Goal: Find specific page/section: Find specific page/section

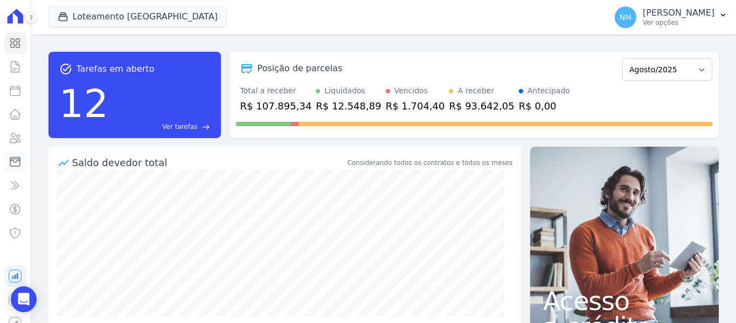
click at [13, 163] on icon at bounding box center [15, 161] width 13 height 13
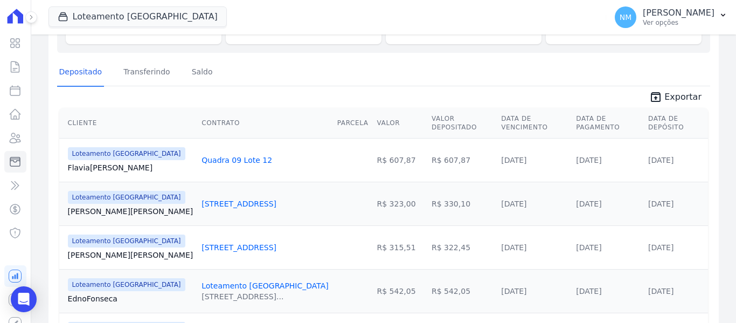
scroll to position [220, 0]
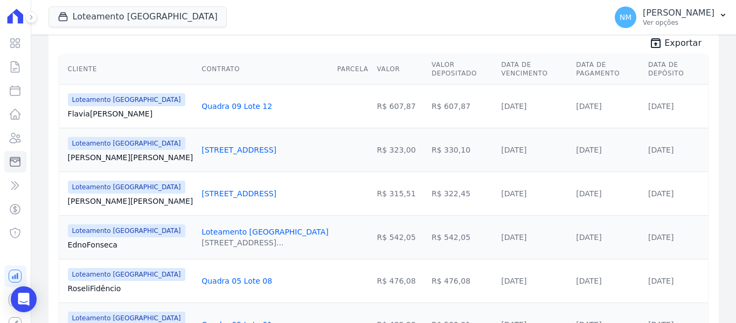
drag, startPoint x: 84, startPoint y: 150, endPoint x: 232, endPoint y: 137, distance: 148.8
click at [232, 137] on tr "Loteamento [GEOGRAPHIC_DATA] [PERSON_NAME] Santos [STREET_ADDRESS] R$ 323,00 R$…" at bounding box center [383, 150] width 649 height 44
copy tr "[PERSON_NAME][STREET_ADDRESS]"
drag, startPoint x: 65, startPoint y: 197, endPoint x: 237, endPoint y: 189, distance: 172.6
click at [237, 189] on tr "Loteamento [GEOGRAPHIC_DATA] [PERSON_NAME] Santos [STREET_ADDRESS] R$ 315,51 R$…" at bounding box center [383, 193] width 649 height 44
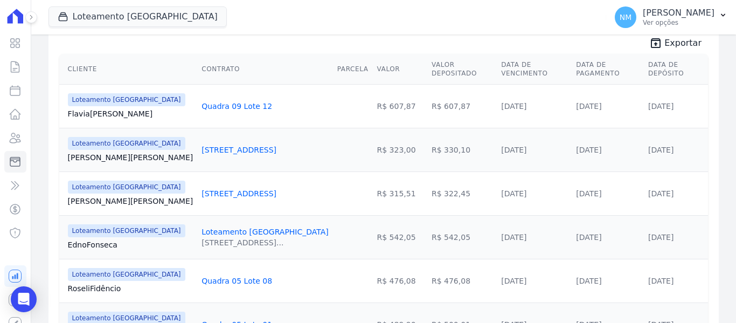
copy tr "[PERSON_NAME][STREET_ADDRESS]"
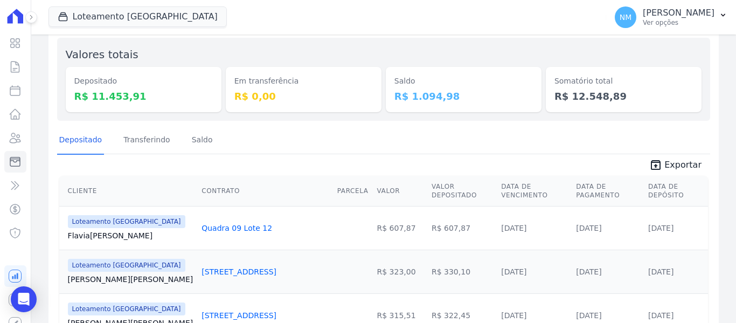
scroll to position [0, 0]
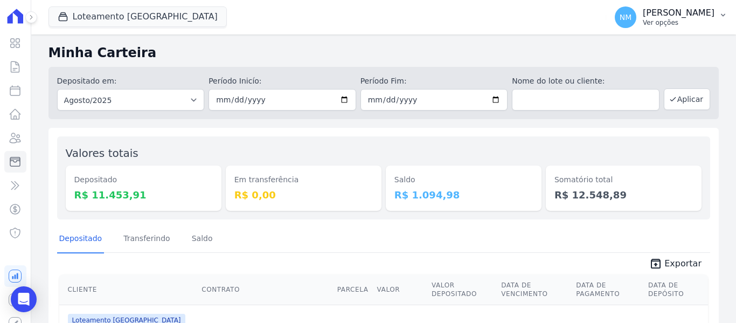
click at [725, 13] on icon "button" at bounding box center [723, 15] width 9 height 9
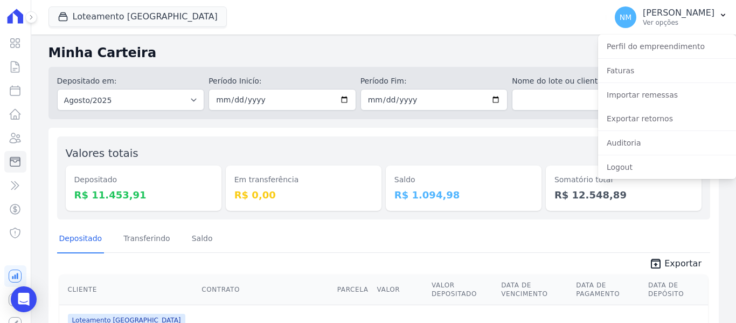
click at [433, 44] on h2 "Minha Carteira" at bounding box center [384, 52] width 670 height 19
